Goal: Find specific page/section: Find specific page/section

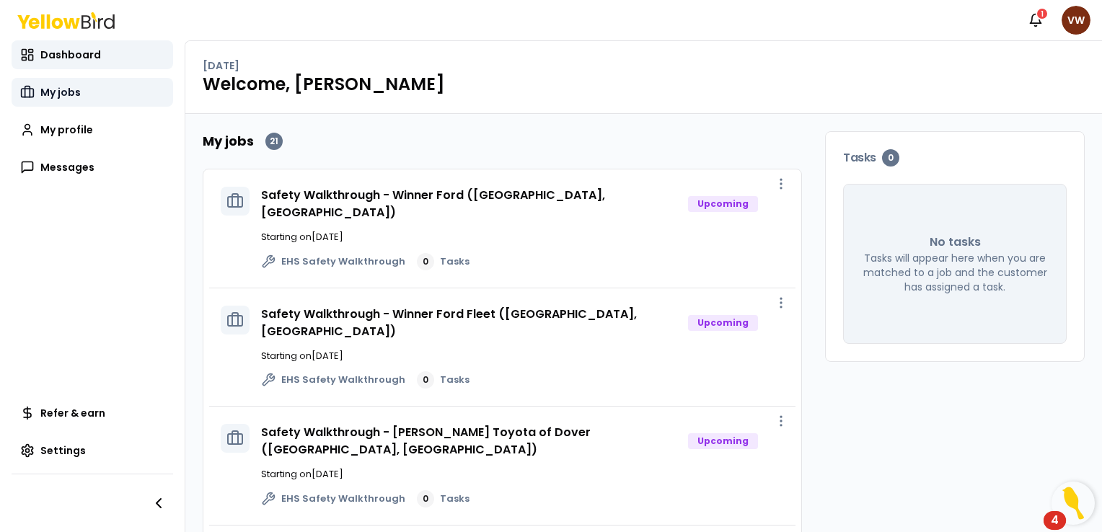
click at [72, 89] on span "My jobs" at bounding box center [60, 92] width 40 height 14
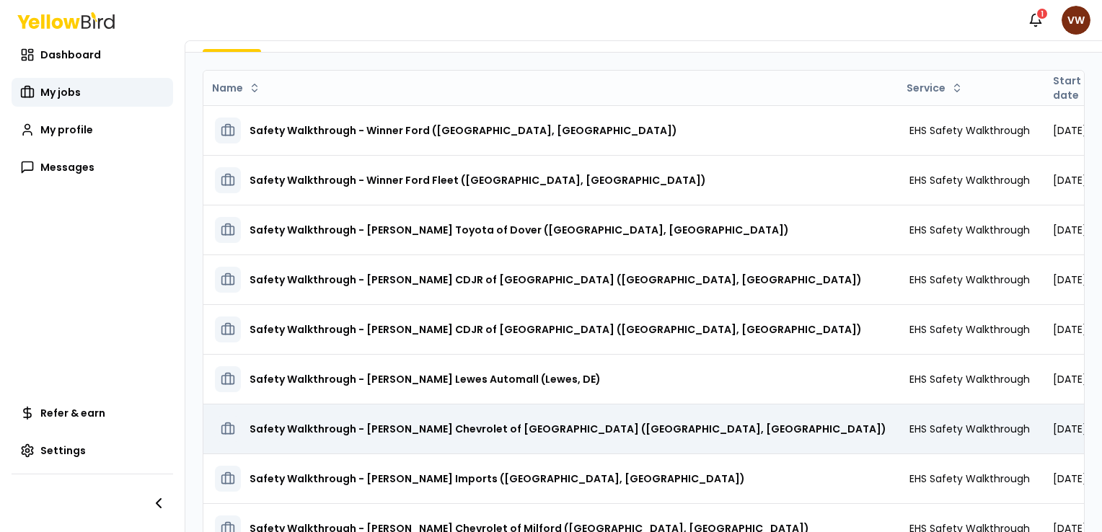
scroll to position [182, 0]
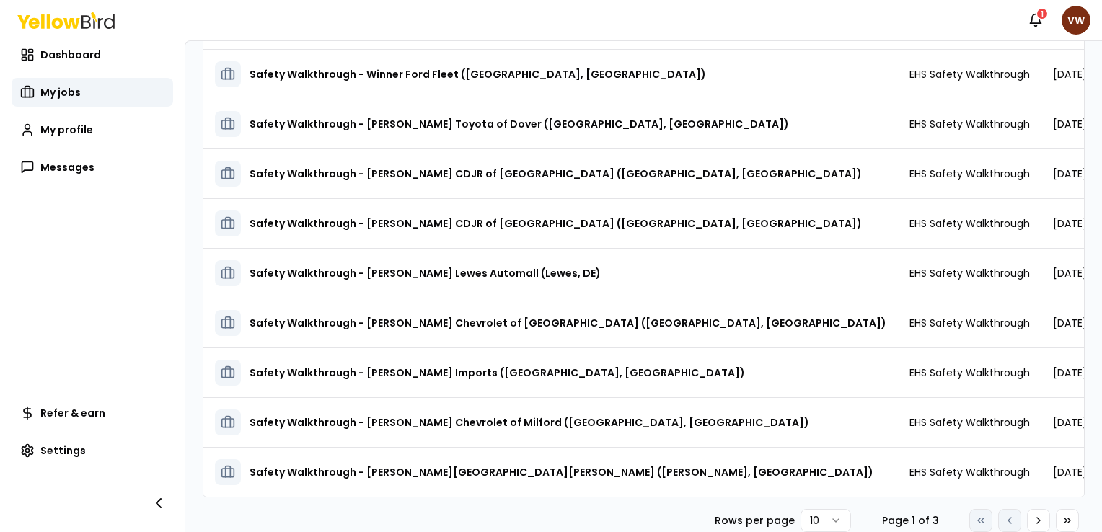
click at [821, 518] on html "Notifications 1 VW Dashboard My jobs My profile Messages Refer & earn Settings …" at bounding box center [551, 266] width 1102 height 532
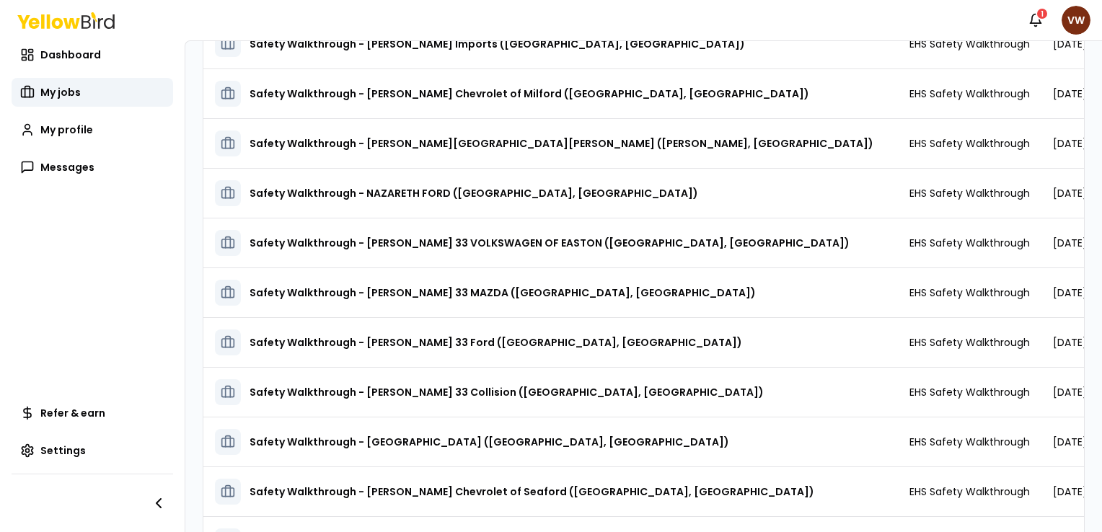
scroll to position [727, 0]
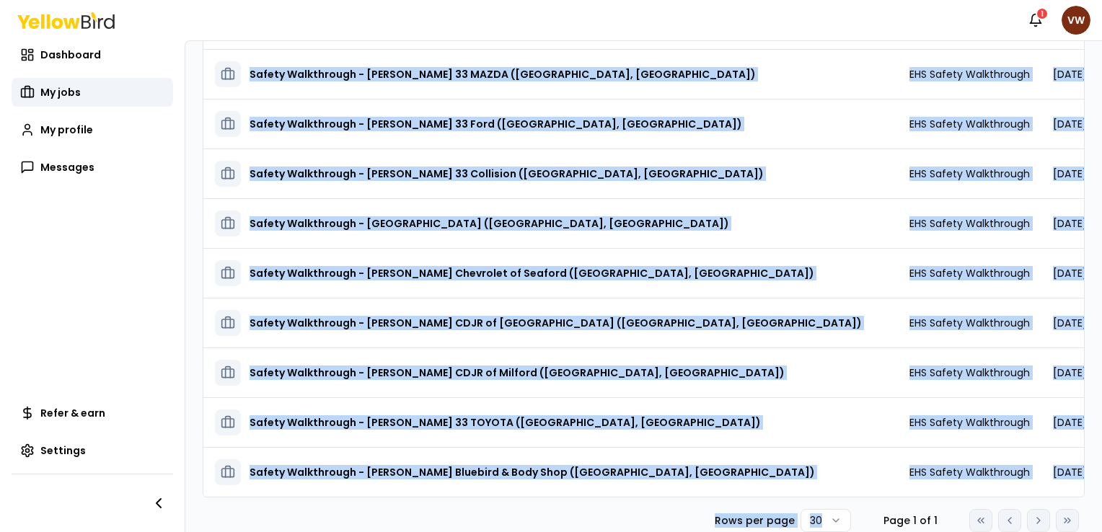
drag, startPoint x: 208, startPoint y: 66, endPoint x: 825, endPoint y: 544, distance: 780.5
click at [825, 532] on html "Notifications 1 VW Dashboard My jobs My profile Messages Refer & earn Settings …" at bounding box center [551, 266] width 1102 height 532
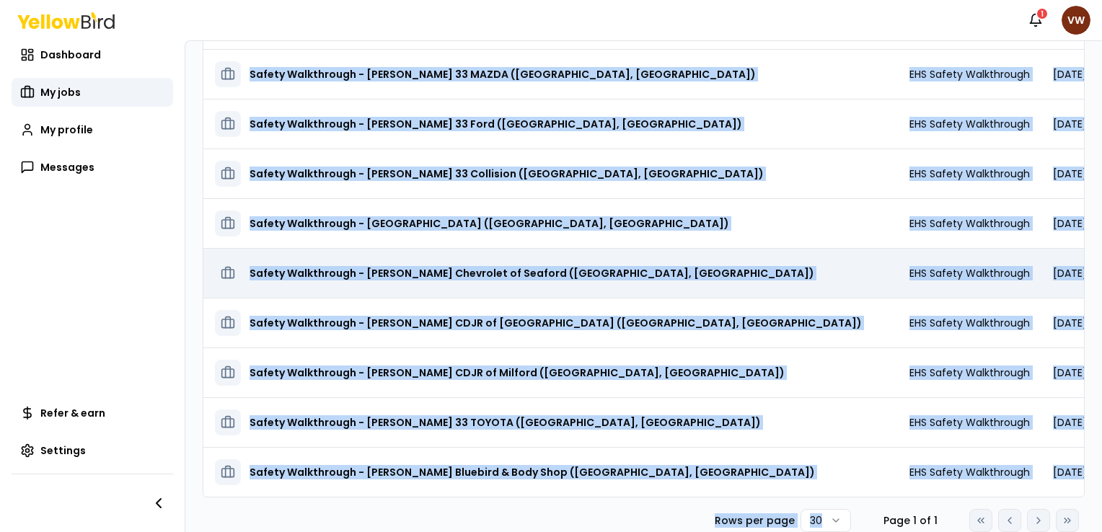
copy div "My jobs Current Completed Name Service Start date Tasks Posted by Status Safety…"
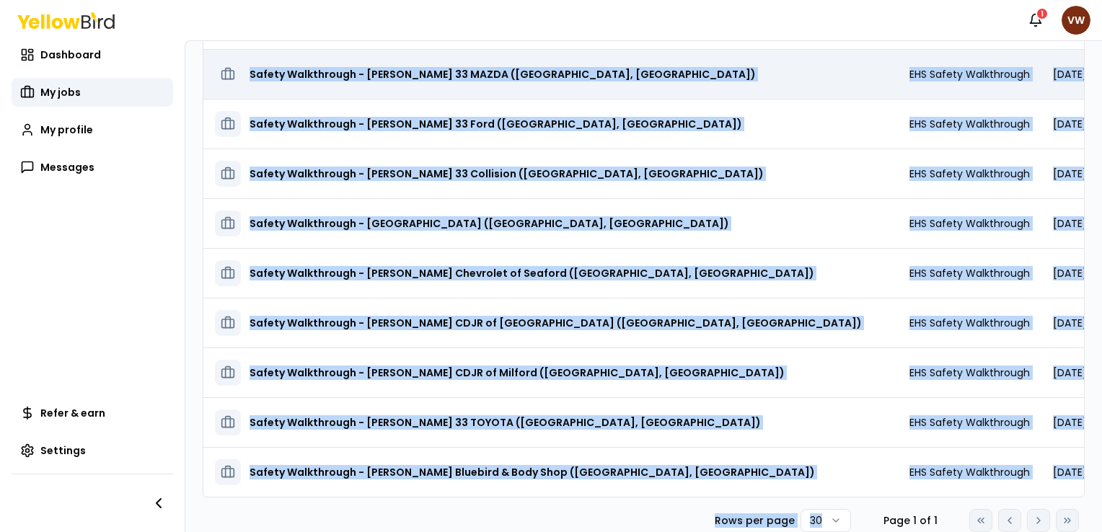
copy div "My jobs Current Completed Name Service Start date Tasks Posted by Status Safety…"
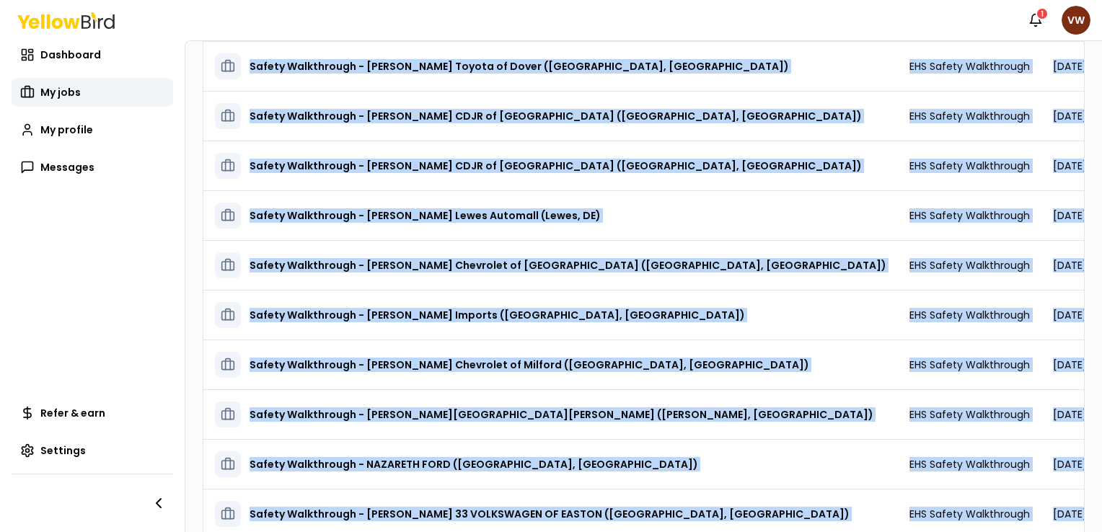
scroll to position [0, 0]
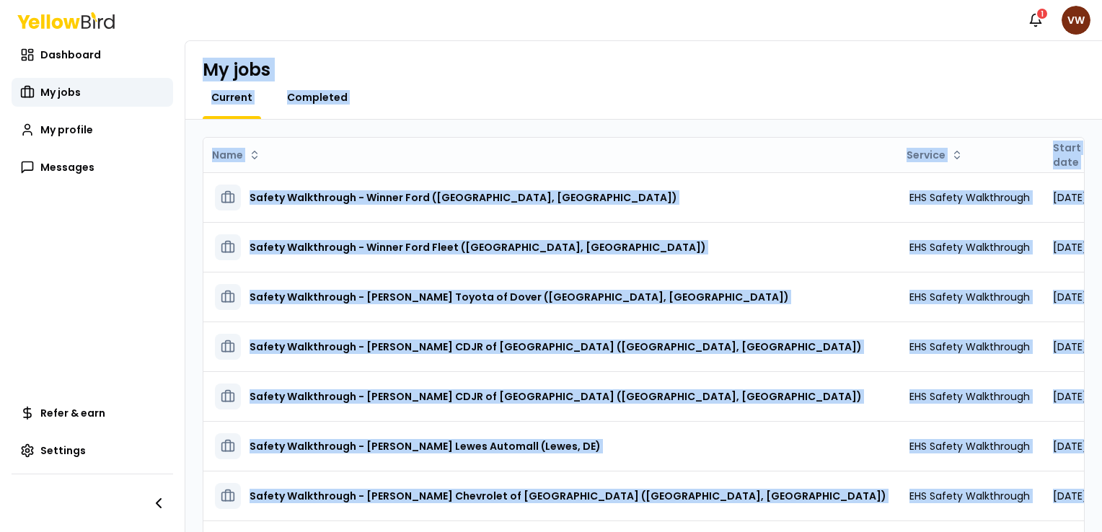
copy div "My jobs Current Completed Name Service Start date Tasks Posted by Status Safety…"
click at [457, 74] on div "My jobs" at bounding box center [644, 69] width 882 height 23
